Goal: Information Seeking & Learning: Check status

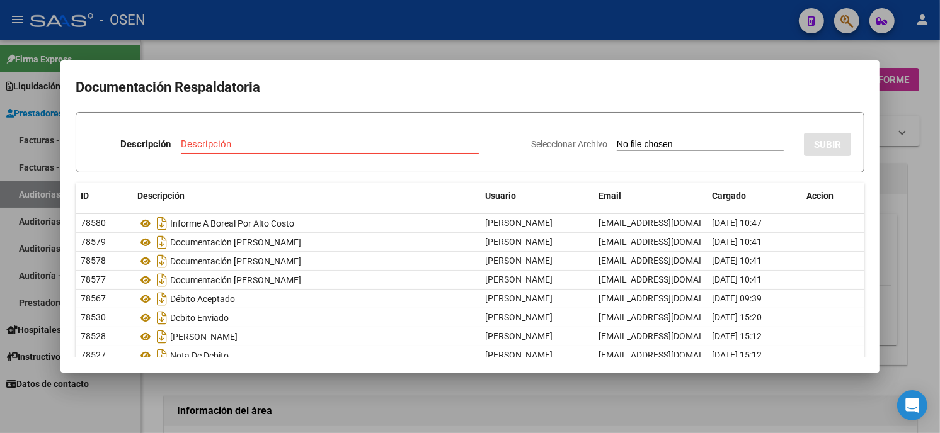
scroll to position [72, 0]
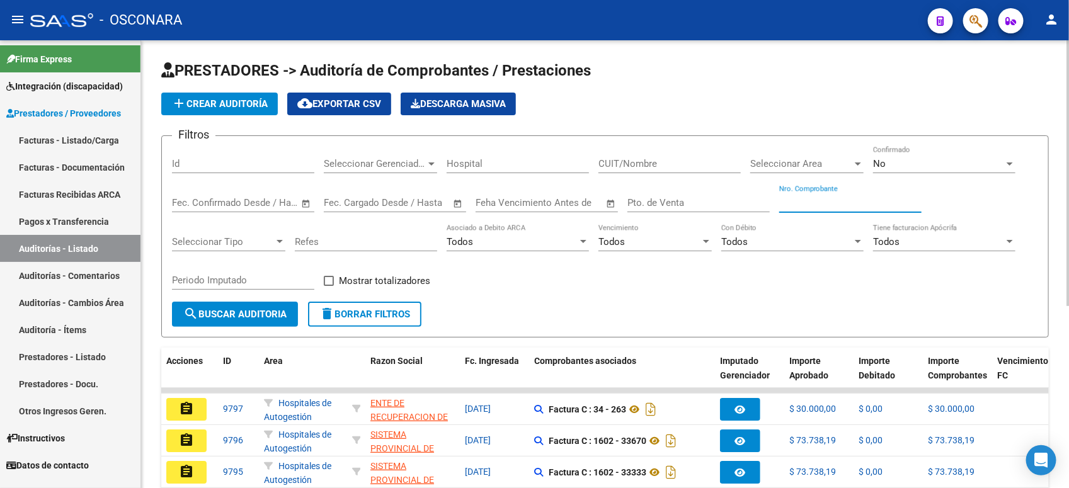
click at [848, 203] on input "Nro. Comprobante" at bounding box center [850, 202] width 142 height 11
type input "178"
click at [873, 164] on span "No" at bounding box center [879, 163] width 13 height 11
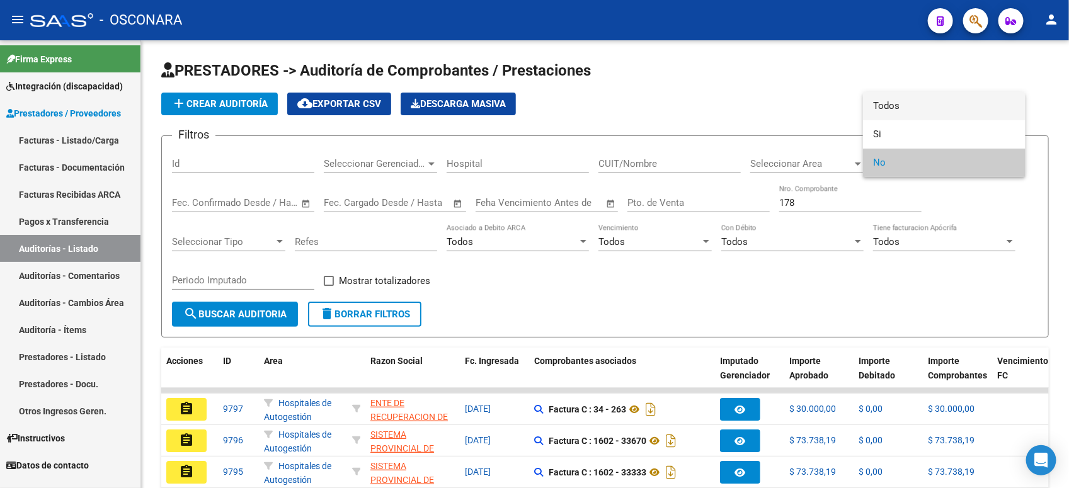
click at [909, 105] on span "Todos" at bounding box center [944, 106] width 142 height 28
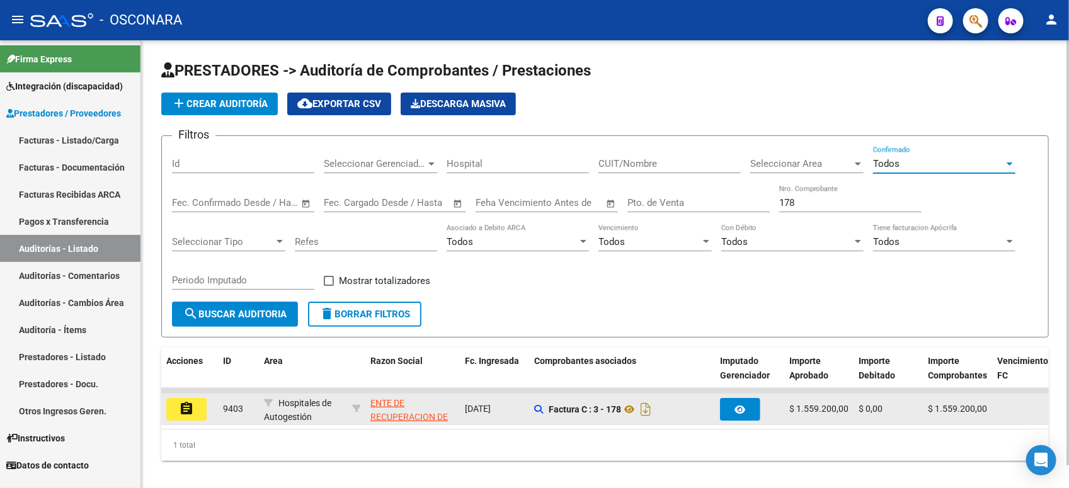
click at [196, 408] on button "assignment" at bounding box center [186, 409] width 40 height 23
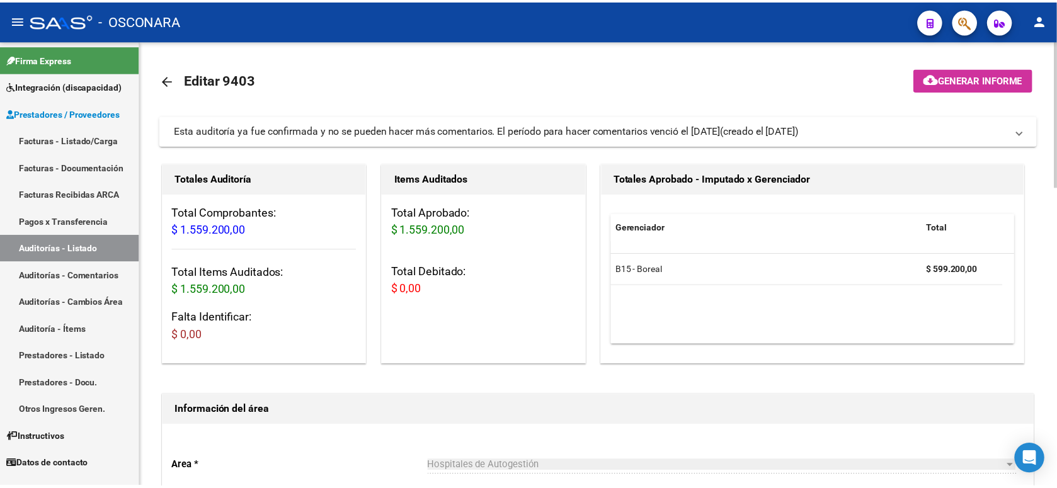
scroll to position [472, 0]
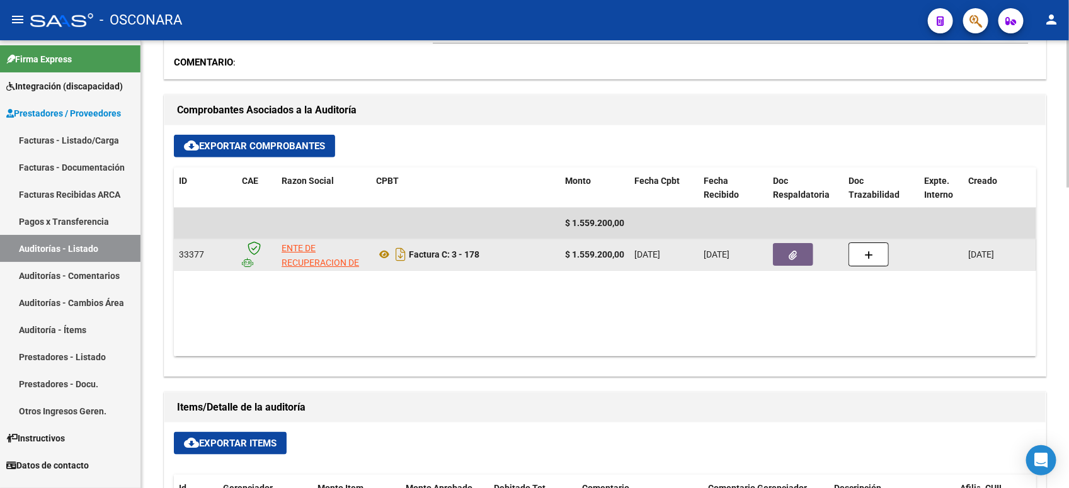
click at [786, 252] on button "button" at bounding box center [793, 254] width 40 height 23
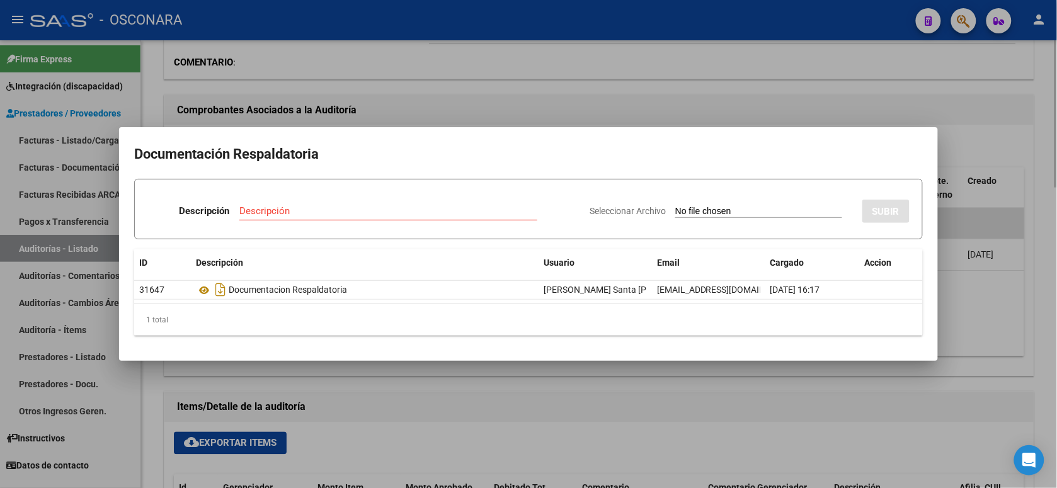
drag, startPoint x: 697, startPoint y: 43, endPoint x: 658, endPoint y: 71, distance: 47.9
click at [695, 44] on div at bounding box center [528, 244] width 1057 height 488
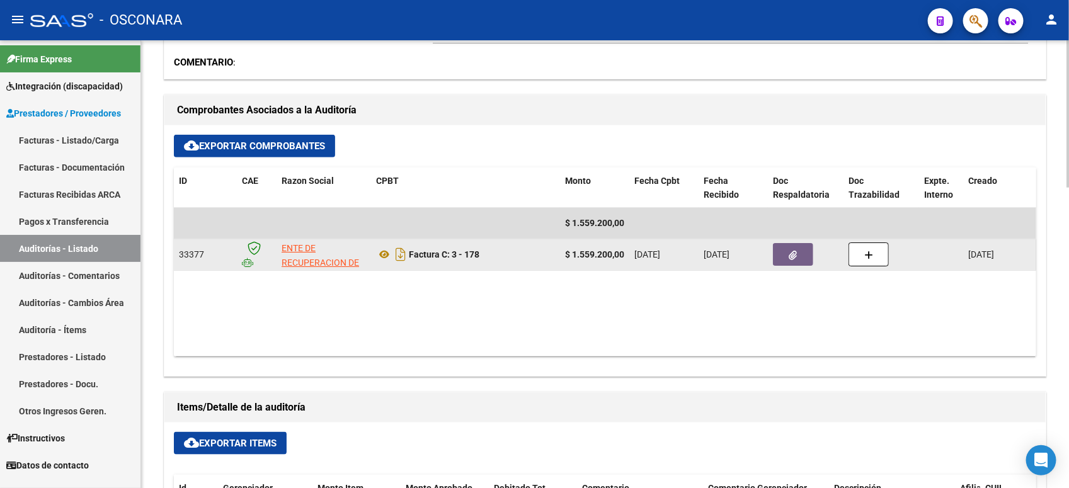
click at [792, 253] on icon "button" at bounding box center [793, 255] width 8 height 9
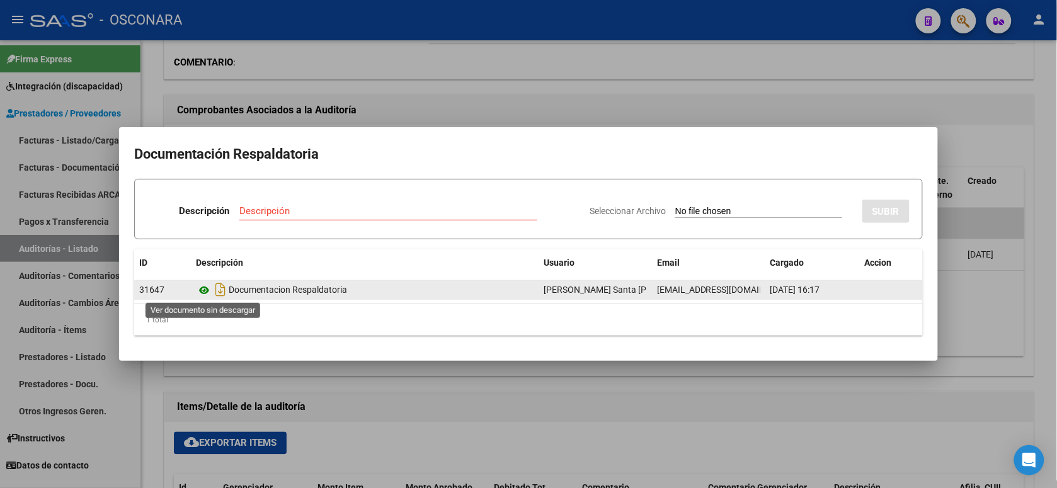
click at [207, 293] on icon at bounding box center [204, 290] width 16 height 15
